Goal: Task Accomplishment & Management: Manage account settings

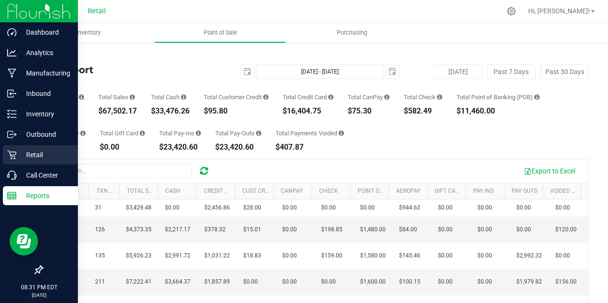
click at [44, 149] on p "Retail" at bounding box center [45, 154] width 57 height 11
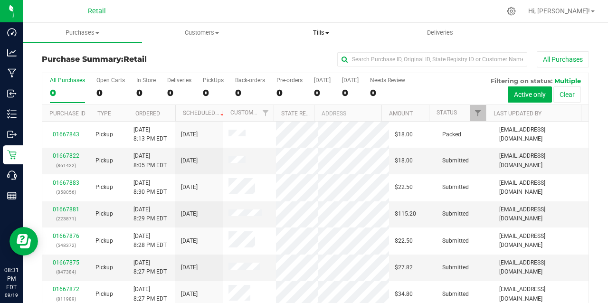
click at [326, 30] on span "Tills" at bounding box center [321, 33] width 118 height 9
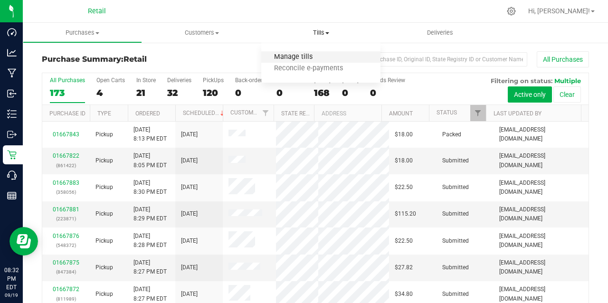
click at [310, 53] on span "Manage tills" at bounding box center [293, 57] width 64 height 8
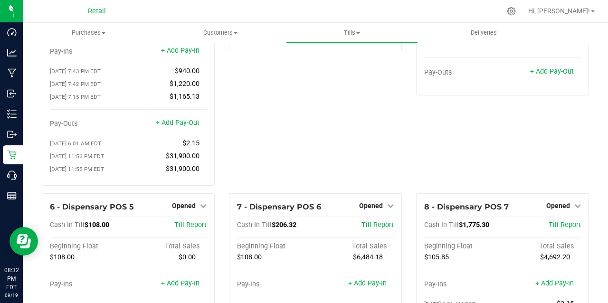
scroll to position [127, 0]
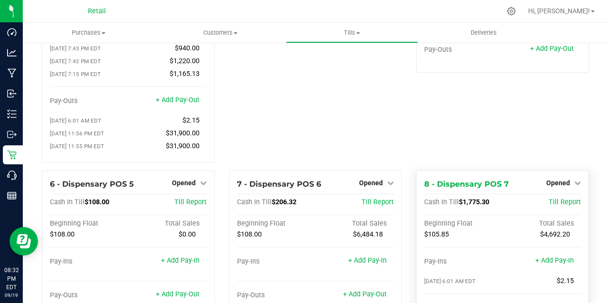
click at [502, 236] on div "Beginning Float Total Sales $105.85 $4,692.20" at bounding box center [502, 238] width 157 height 38
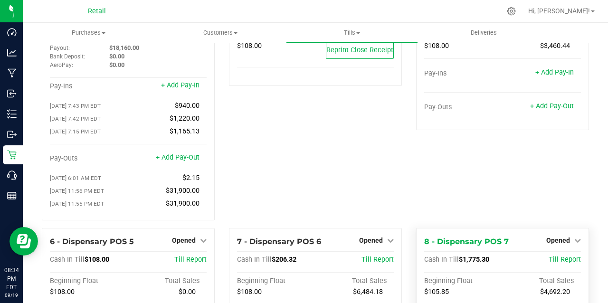
scroll to position [0, 0]
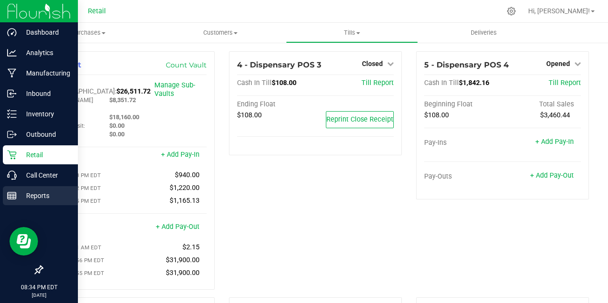
click at [17, 197] on p "Reports" at bounding box center [45, 195] width 57 height 11
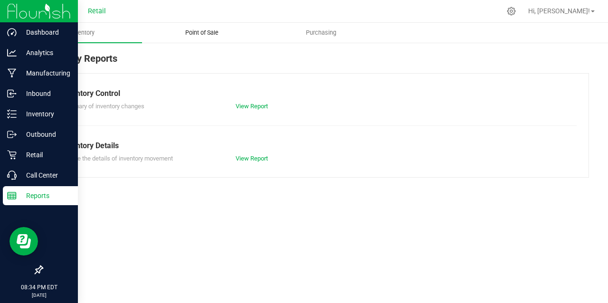
click at [198, 33] on span "Point of Sale" at bounding box center [201, 33] width 59 height 9
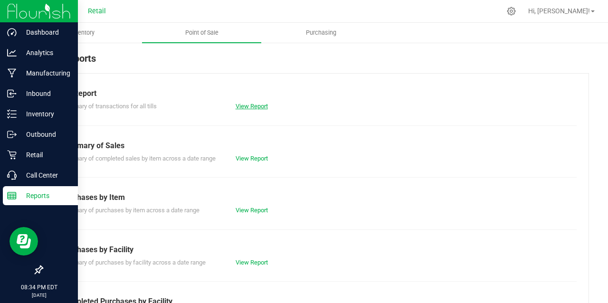
click at [258, 109] on link "View Report" at bounding box center [252, 106] width 32 height 7
